Goal: Transaction & Acquisition: Purchase product/service

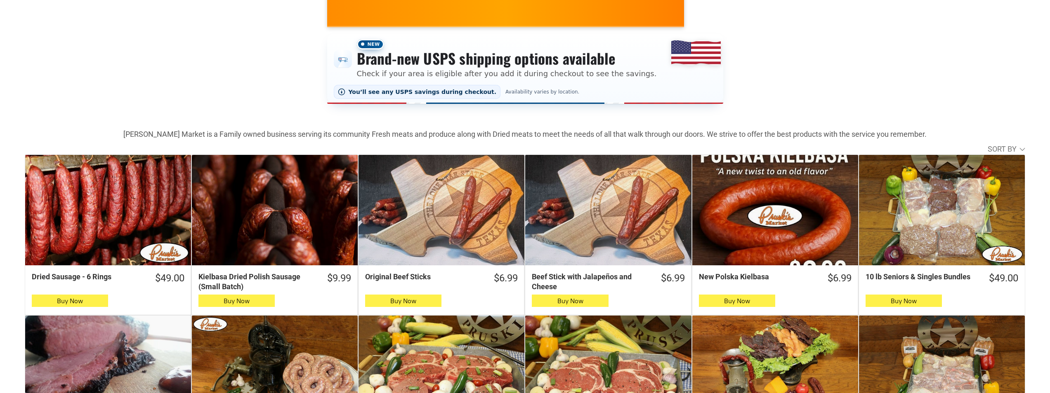
scroll to position [206, 0]
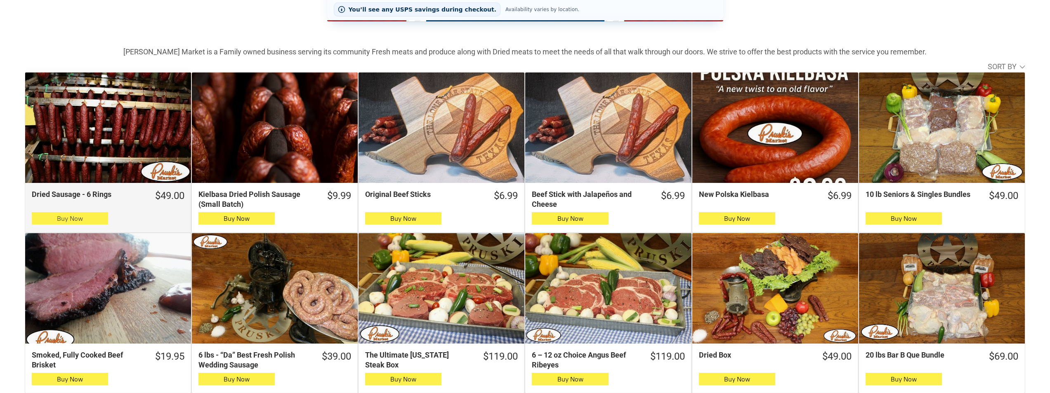
click at [48, 217] on button "Buy Now" at bounding box center [70, 218] width 76 height 12
click at [69, 216] on icon "button" at bounding box center [70, 219] width 9 height 10
click at [105, 224] on button "Buy Now" at bounding box center [70, 218] width 76 height 12
